Goal: Task Accomplishment & Management: Use online tool/utility

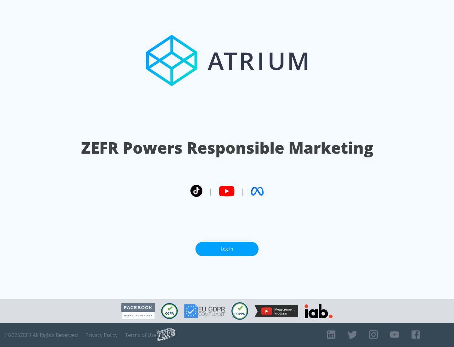
click at [227, 249] on link "Log In" at bounding box center [226, 249] width 63 height 14
